Goal: Information Seeking & Learning: Learn about a topic

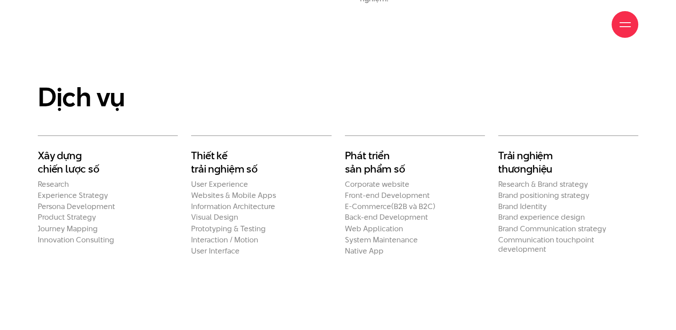
scroll to position [1511, 0]
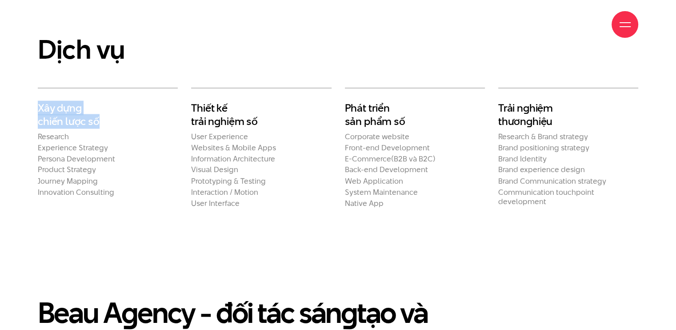
drag, startPoint x: 36, startPoint y: 91, endPoint x: 97, endPoint y: 104, distance: 62.8
click at [97, 104] on div "Xây dựn g chiến lược số Research Experience Strategy Persona Development Produc…" at bounding box center [107, 148] width 153 height 120
copy h2 "Xây dựn g chiến lược số"
click at [92, 165] on h2 "Product Strategy" at bounding box center [108, 169] width 140 height 9
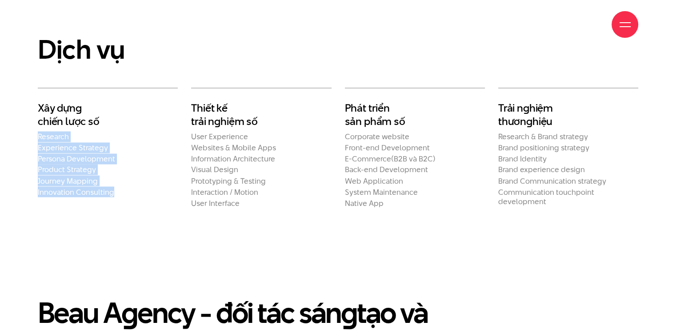
drag, startPoint x: 116, startPoint y: 177, endPoint x: 36, endPoint y: 117, distance: 100.3
click at [36, 117] on div "Xây dựn g chiến lược số Research Experience Strategy Persona Development Produc…" at bounding box center [107, 148] width 153 height 120
copy ul "Research Experience Strategy Persona Development Product Strategy Journey Mappi…"
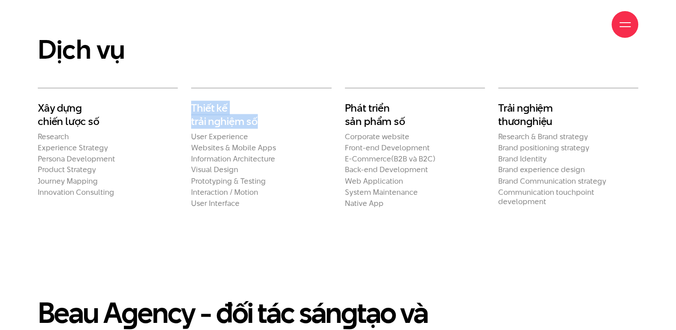
drag, startPoint x: 265, startPoint y: 104, endPoint x: 189, endPoint y: 84, distance: 78.6
click at [189, 88] on div "Thiết kế trải n g hiệm số User Experience Websites & Mobile Apps Information Ar…" at bounding box center [260, 148] width 153 height 120
copy h2 "Thiết kế trải n g hiệm số"
click at [380, 101] on h2 "Phát triển sản phẩm số" at bounding box center [415, 114] width 140 height 26
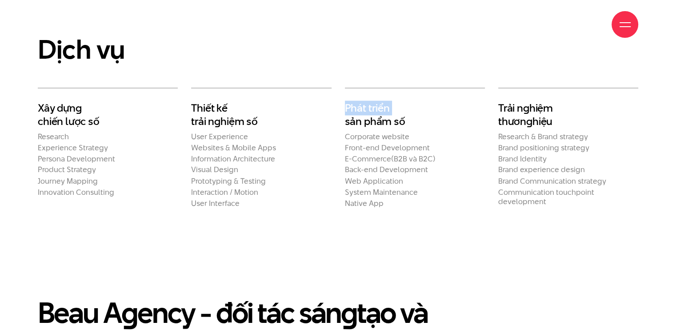
click at [380, 101] on h2 "Phát triển sản phẩm số" at bounding box center [415, 114] width 140 height 26
drag, startPoint x: 413, startPoint y: 104, endPoint x: 346, endPoint y: 90, distance: 68.5
click at [346, 101] on h2 "Phát triển sản phẩm số" at bounding box center [415, 114] width 140 height 26
copy h2 "Phát triển sản phẩm số"
click at [530, 101] on h2 "Trải n g hiệm thươn g hiệu" at bounding box center [568, 114] width 140 height 26
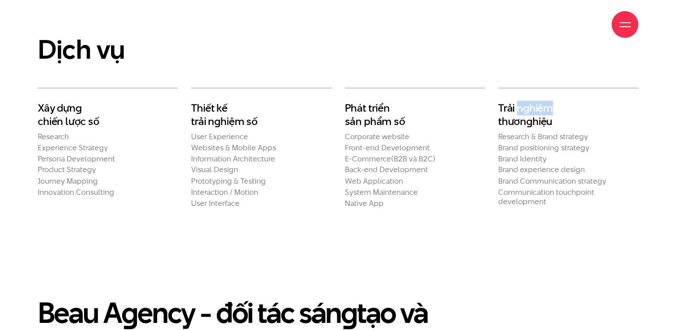
click at [530, 101] on h2 "Trải n g hiệm thươn g hiệu" at bounding box center [568, 114] width 140 height 26
drag, startPoint x: 563, startPoint y: 102, endPoint x: 487, endPoint y: 91, distance: 76.3
click at [487, 91] on div "Xây dựn g chiến lược số Research Experience Strategy Persona Development Produc…" at bounding box center [338, 148] width 614 height 120
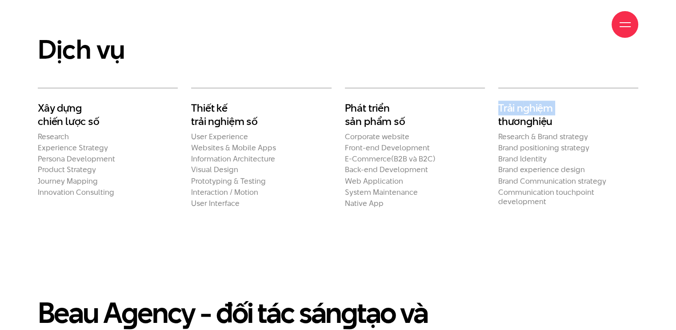
click at [526, 114] on en "g" at bounding box center [529, 121] width 6 height 15
drag, startPoint x: 558, startPoint y: 106, endPoint x: 499, endPoint y: 92, distance: 60.8
click at [499, 101] on h2 "Trải n g hiệm thươn g hiệu" at bounding box center [568, 114] width 140 height 26
copy h2 "Trải n g hiệm thươn g hiệu"
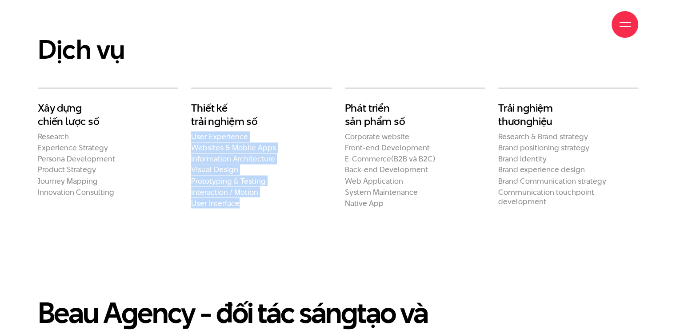
drag, startPoint x: 240, startPoint y: 185, endPoint x: 188, endPoint y: 121, distance: 82.2
click at [188, 121] on div "Thiết kế trải n g hiệm số User Experience Websites & Mobile Apps Information Ar…" at bounding box center [260, 148] width 153 height 120
copy ul "User Experience Websites & Mobile Apps Information Architecture Visual Design P…"
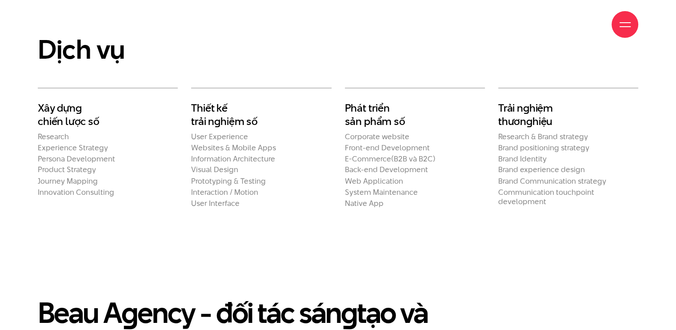
click at [384, 143] on h2 "Front-end Development" at bounding box center [415, 147] width 140 height 9
click at [386, 198] on h2 "Native App" at bounding box center [415, 202] width 140 height 9
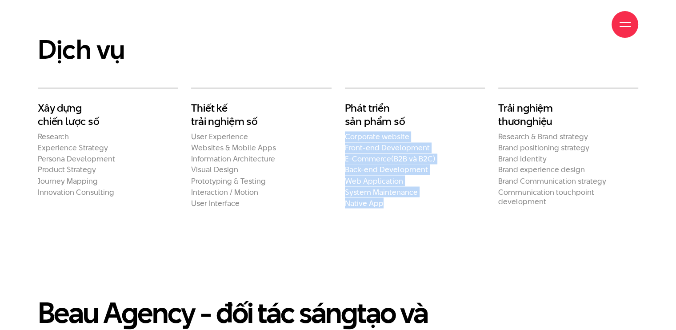
drag, startPoint x: 386, startPoint y: 188, endPoint x: 344, endPoint y: 119, distance: 80.8
click at [344, 119] on div "Phát triển sản phẩm số Corporate website Front-end Development E-Commerce(B2B v…" at bounding box center [414, 148] width 153 height 120
copy ul "Corporate website Front-end Development E-Commerce(B2B và B2C) Back-end Develop…"
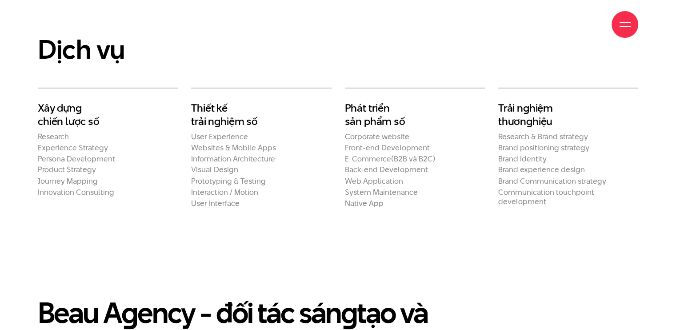
click at [505, 143] on h2 "Brand positioning strategy" at bounding box center [568, 147] width 140 height 9
click at [548, 187] on h2 "Communication touchpoint development" at bounding box center [568, 196] width 140 height 19
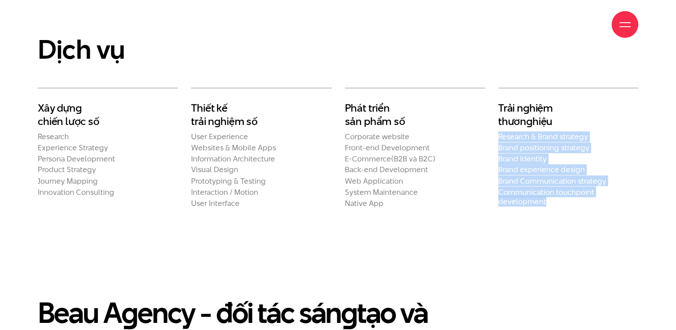
drag, startPoint x: 532, startPoint y: 177, endPoint x: 496, endPoint y: 119, distance: 68.6
click at [496, 119] on div "Trải n g hiệm thươn g hiệu Research & Brand strategy Brand positioning strategy…" at bounding box center [568, 148] width 153 height 120
copy ul "Research & Brand strategy Brand positioning strategy Brand Identity Brand exper…"
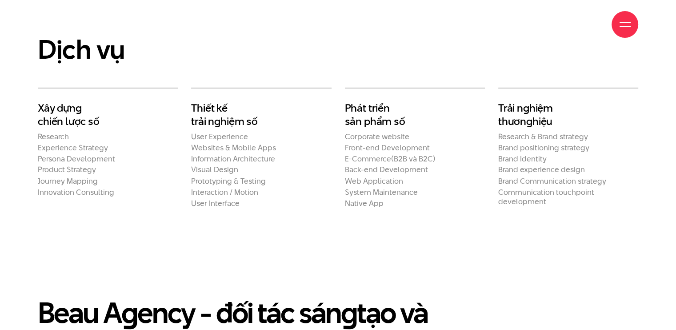
click at [316, 143] on h2 "Websites & Mobile Apps" at bounding box center [261, 147] width 140 height 9
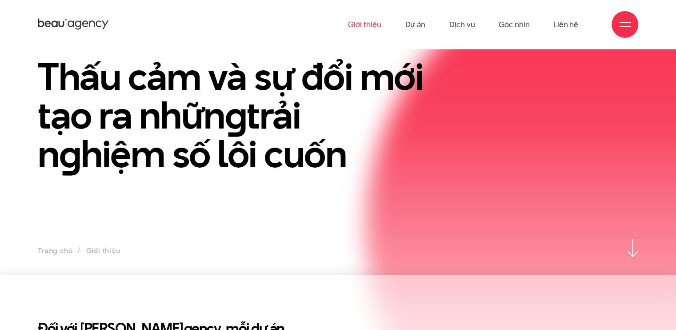
scroll to position [0, 0]
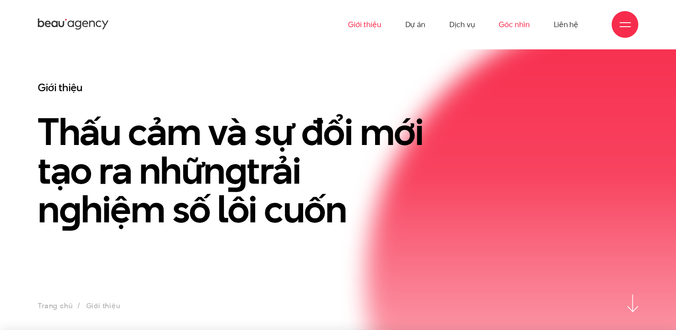
click at [520, 18] on link "Góc nhìn" at bounding box center [514, 24] width 31 height 49
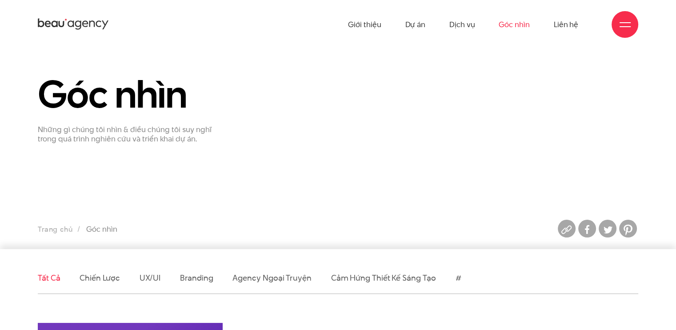
click at [477, 25] on ul "Giới thiệu Dự án Dịch vụ Góc nhìn Liên hệ" at bounding box center [463, 24] width 230 height 49
click at [468, 23] on link "Dịch vụ" at bounding box center [461, 24] width 25 height 49
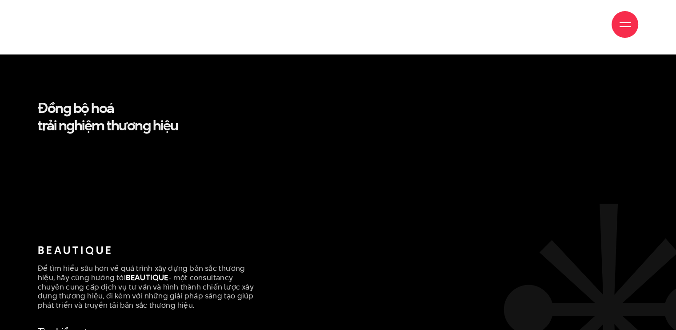
scroll to position [1737, 0]
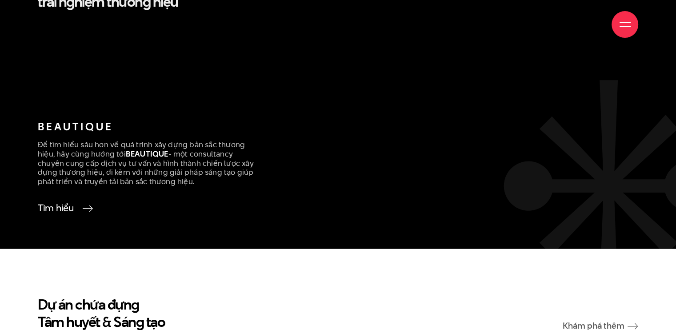
click at [72, 202] on link "Tìm hiểu" at bounding box center [63, 208] width 51 height 12
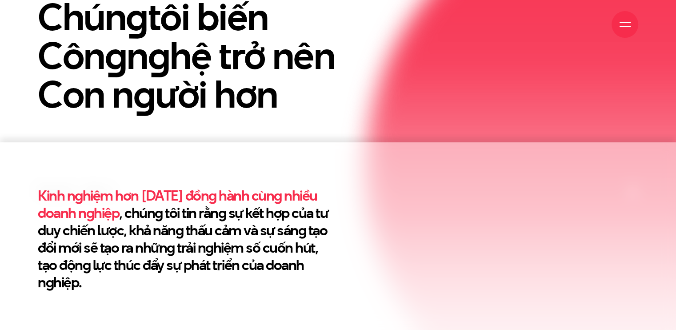
scroll to position [226, 0]
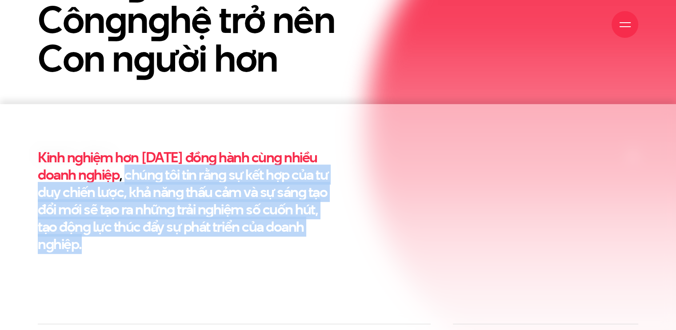
drag, startPoint x: 124, startPoint y: 169, endPoint x: 198, endPoint y: 241, distance: 103.4
click at [198, 241] on h2 "Kinh nghiệm hơn 10 năm đồng hành cùng nhiều doanh nghiệp , chúng tôi tin rằng s…" at bounding box center [185, 200] width 294 height 104
copy h2 "chúng tôi tin rằng sự kết hợp của tư duy chiến lược, khả năng thấu cảm và sự sá…"
click at [228, 169] on h2 "Kinh nghiệm hơn 10 năm đồng hành cùng nhiều doanh nghiệp , chúng tôi tin rằng s…" at bounding box center [185, 200] width 294 height 104
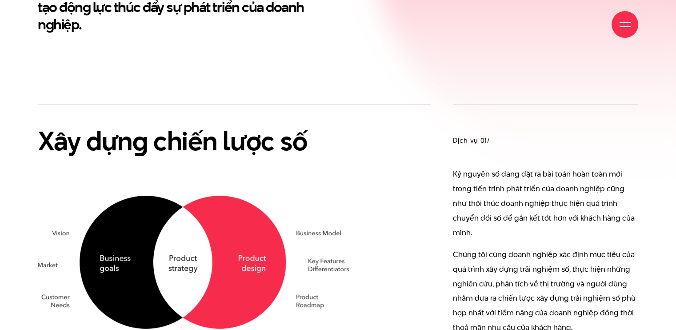
scroll to position [492, 0]
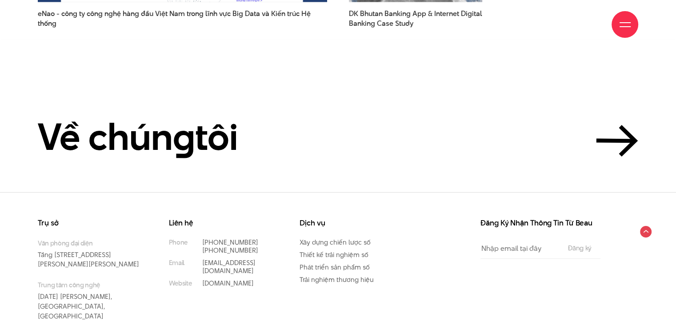
scroll to position [2428, 0]
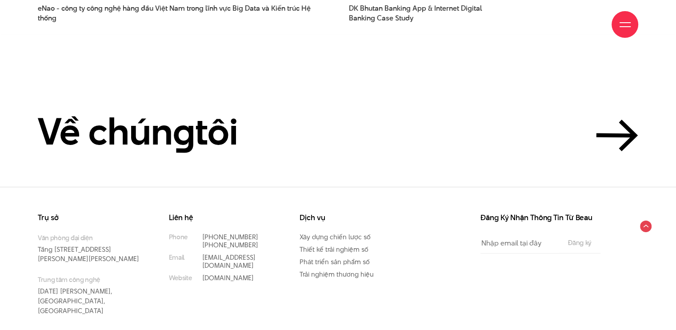
click at [256, 276] on div "Liên hệ Phone (+84) 97 531 9889 (+84) 86 929 1771 Email info@beau.vn Website be…" at bounding box center [227, 276] width 131 height 124
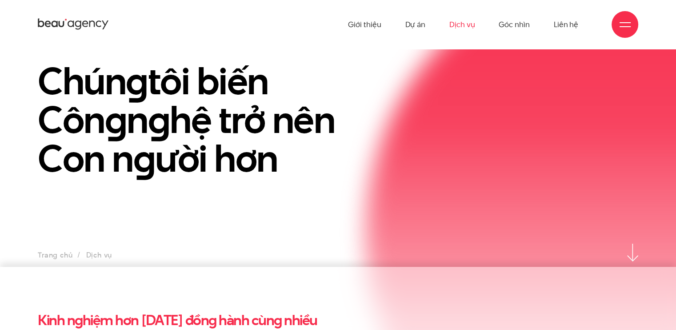
scroll to position [0, 0]
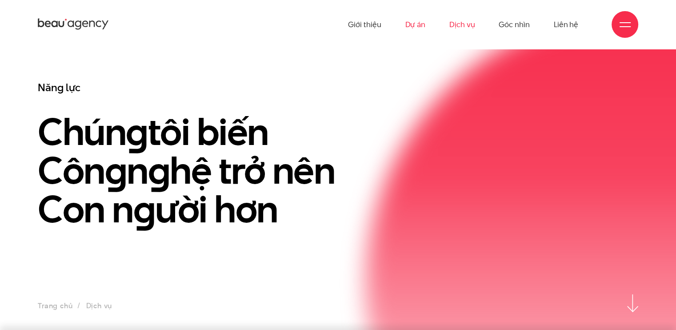
click at [415, 24] on link "Dự án" at bounding box center [415, 24] width 20 height 49
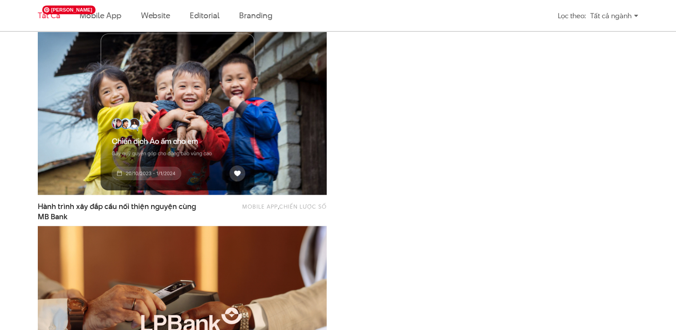
scroll to position [533, 0]
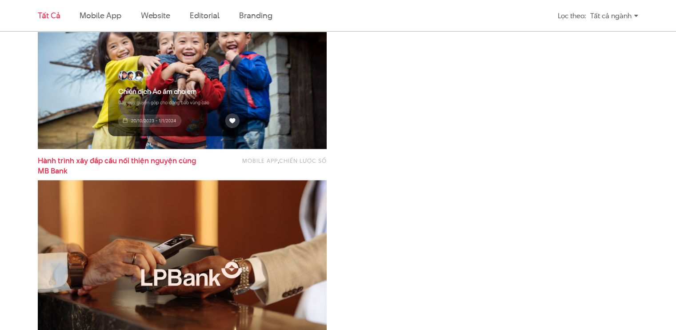
click at [133, 160] on span "Hành trình xây đắp cầu nối thiện nguyện cùng MB Bank" at bounding box center [117, 166] width 159 height 20
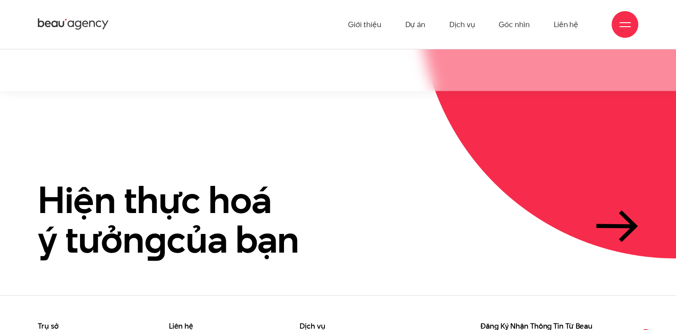
scroll to position [1882, 0]
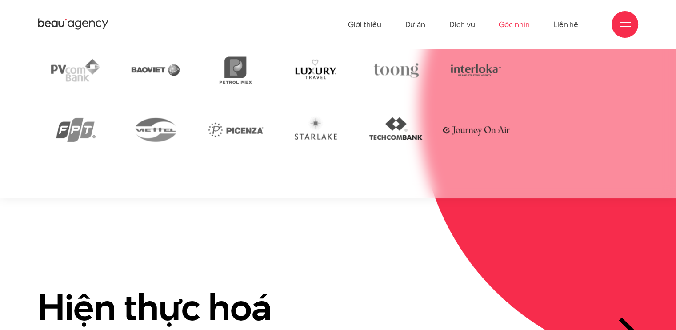
click at [523, 26] on link "Góc nhìn" at bounding box center [514, 24] width 31 height 49
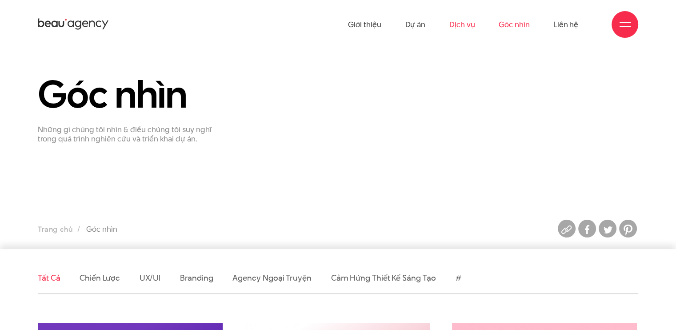
click at [461, 22] on link "Dịch vụ" at bounding box center [461, 24] width 25 height 49
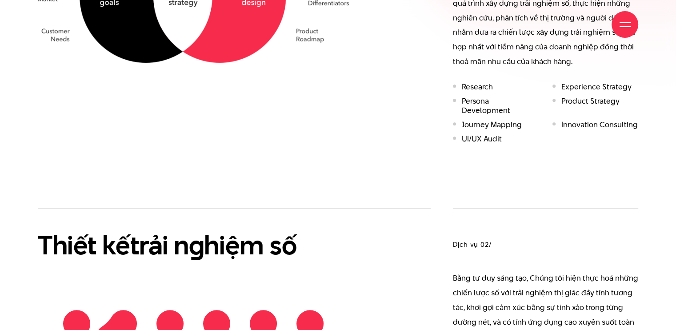
scroll to position [844, 0]
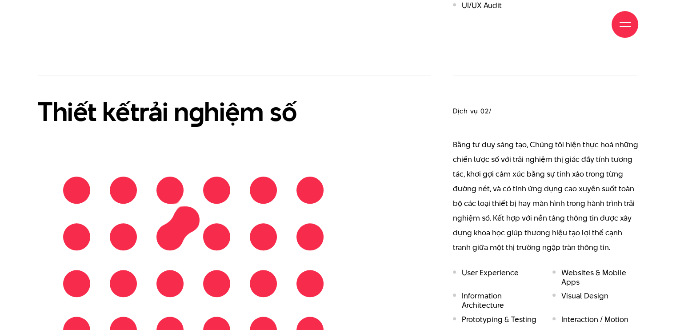
drag, startPoint x: 564, startPoint y: 117, endPoint x: 498, endPoint y: 177, distance: 89.4
click at [579, 137] on p "Bằng tư duy sáng tạo, Chúng tôi hiện thực hoá những chiến lược số với trải nghi…" at bounding box center [545, 195] width 185 height 117
click at [529, 144] on p "Bằng tư duy sáng tạo, Chúng tôi hiện thực hoá những chiến lược số với trải nghi…" at bounding box center [545, 195] width 185 height 117
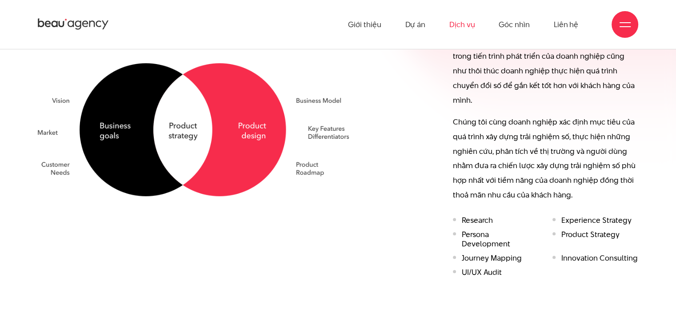
scroll to position [489, 0]
